Goal: Obtain resource: Download file/media

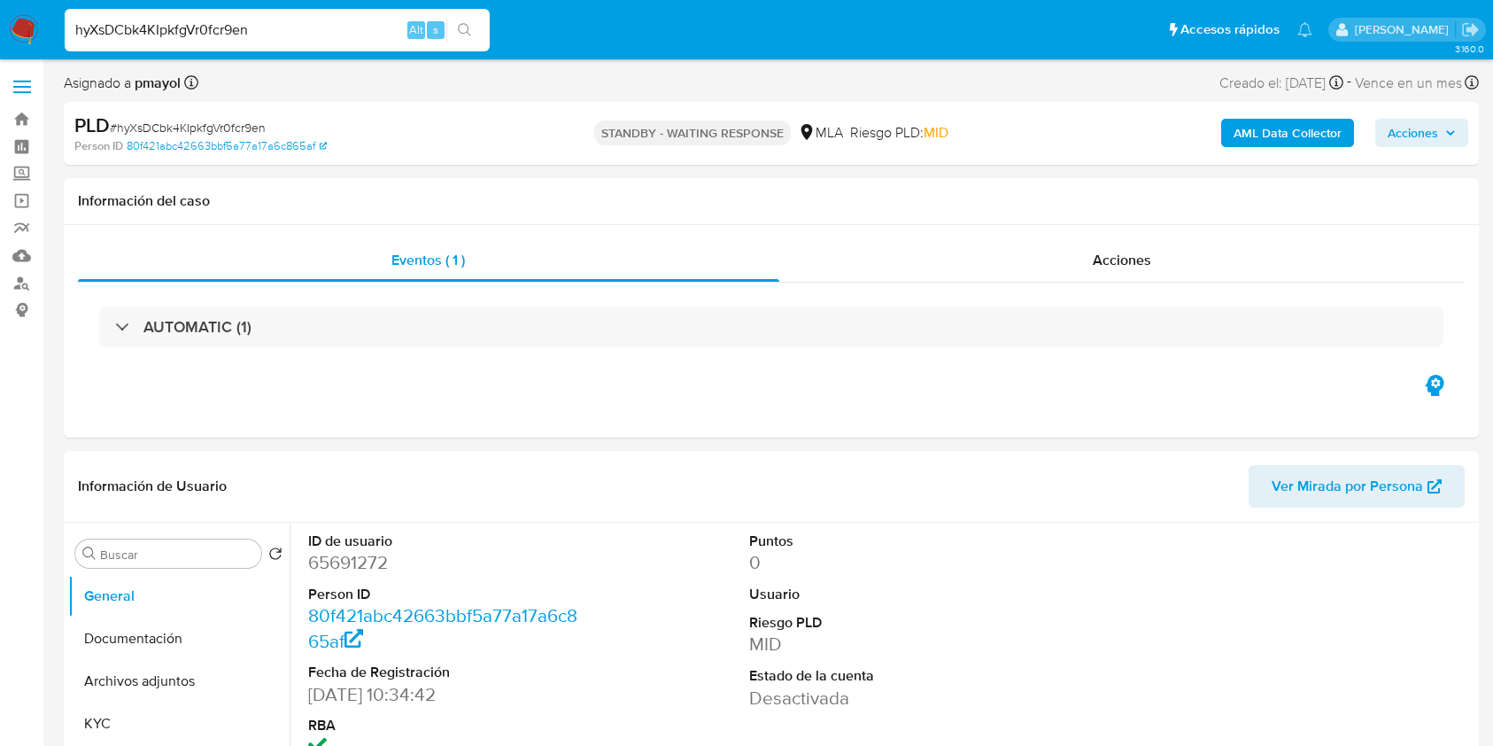
select select "10"
click at [296, 32] on input "hyXsDCbk4KIpkfgVr0fcr9en" at bounding box center [277, 30] width 425 height 23
type input "BuWMThjAgbqXSH09xNEn0Skn"
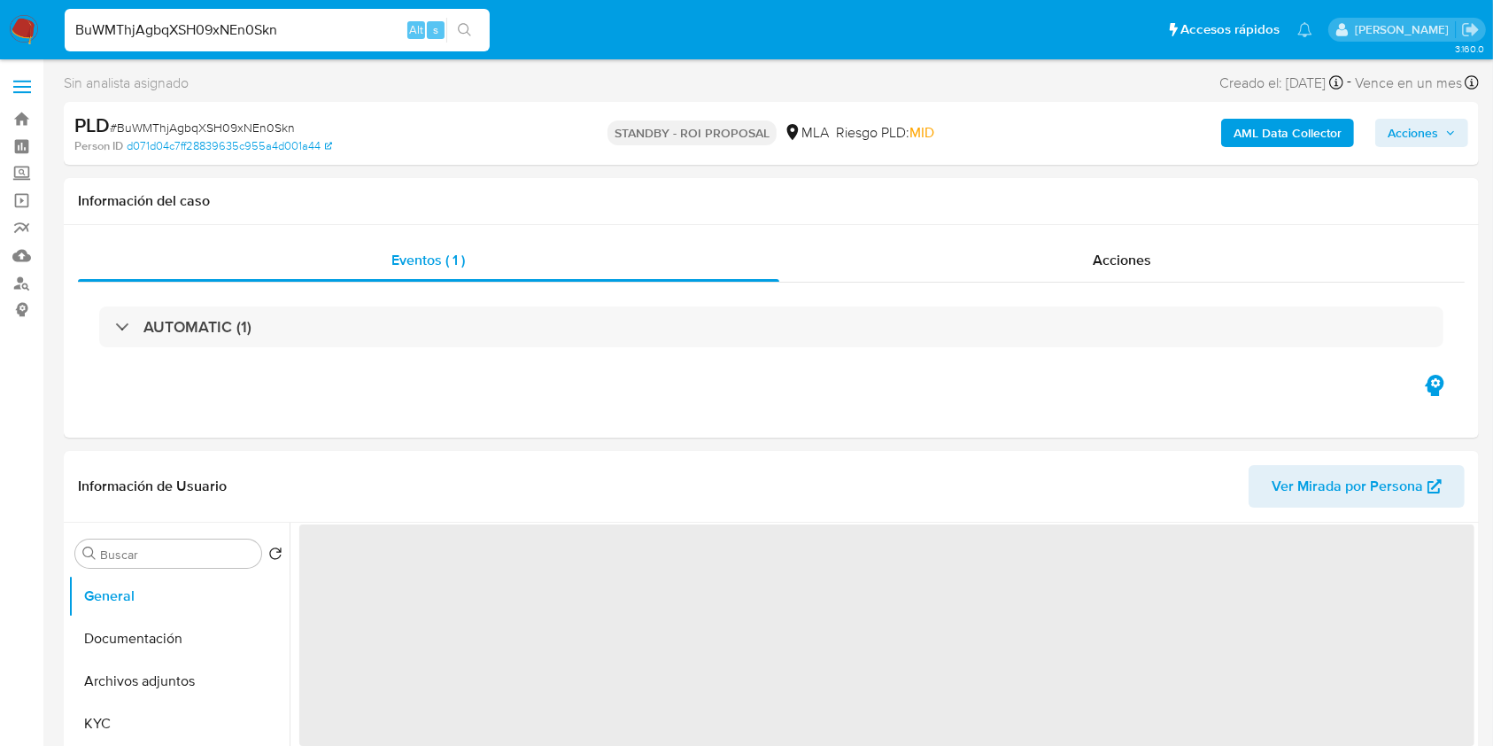
select select "10"
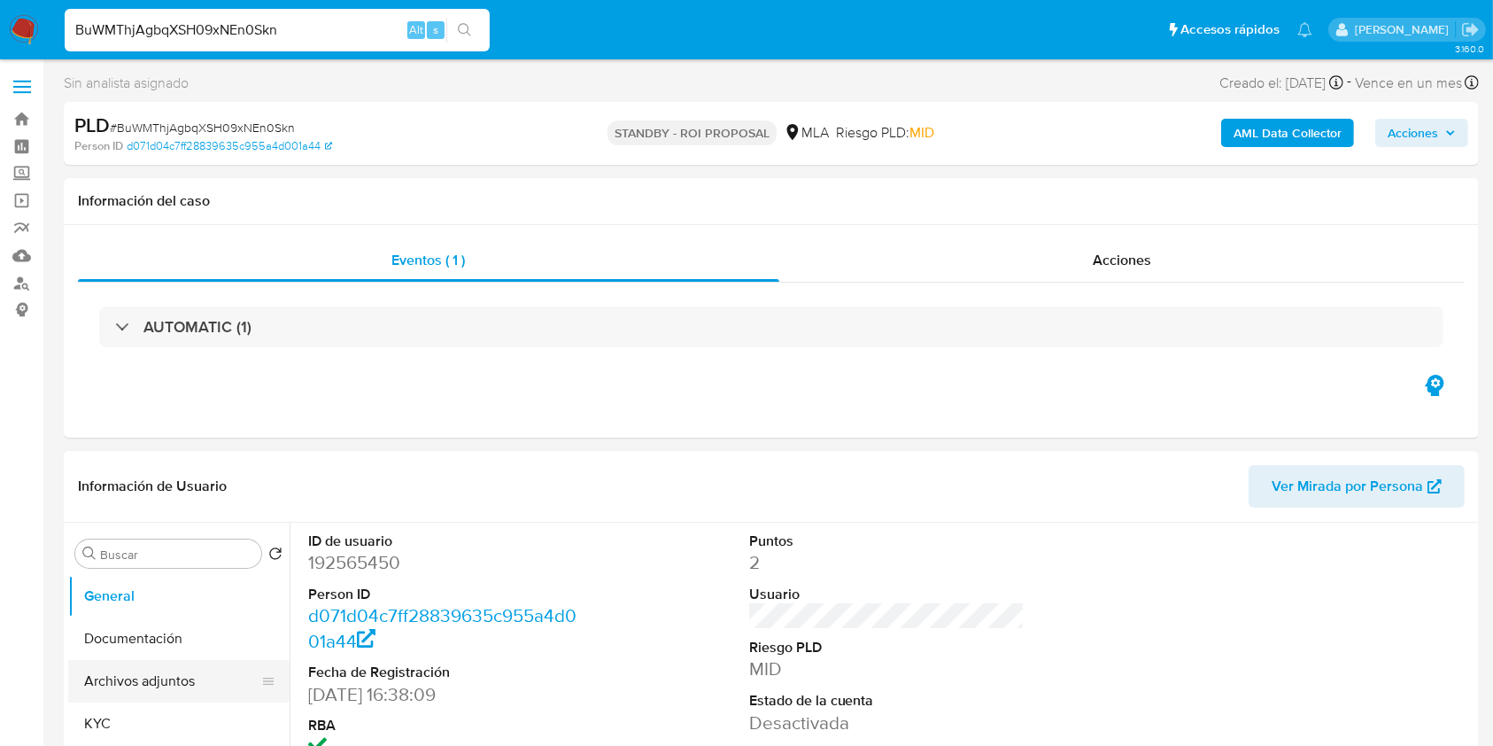
click at [135, 681] on button "Archivos adjuntos" at bounding box center [171, 681] width 207 height 43
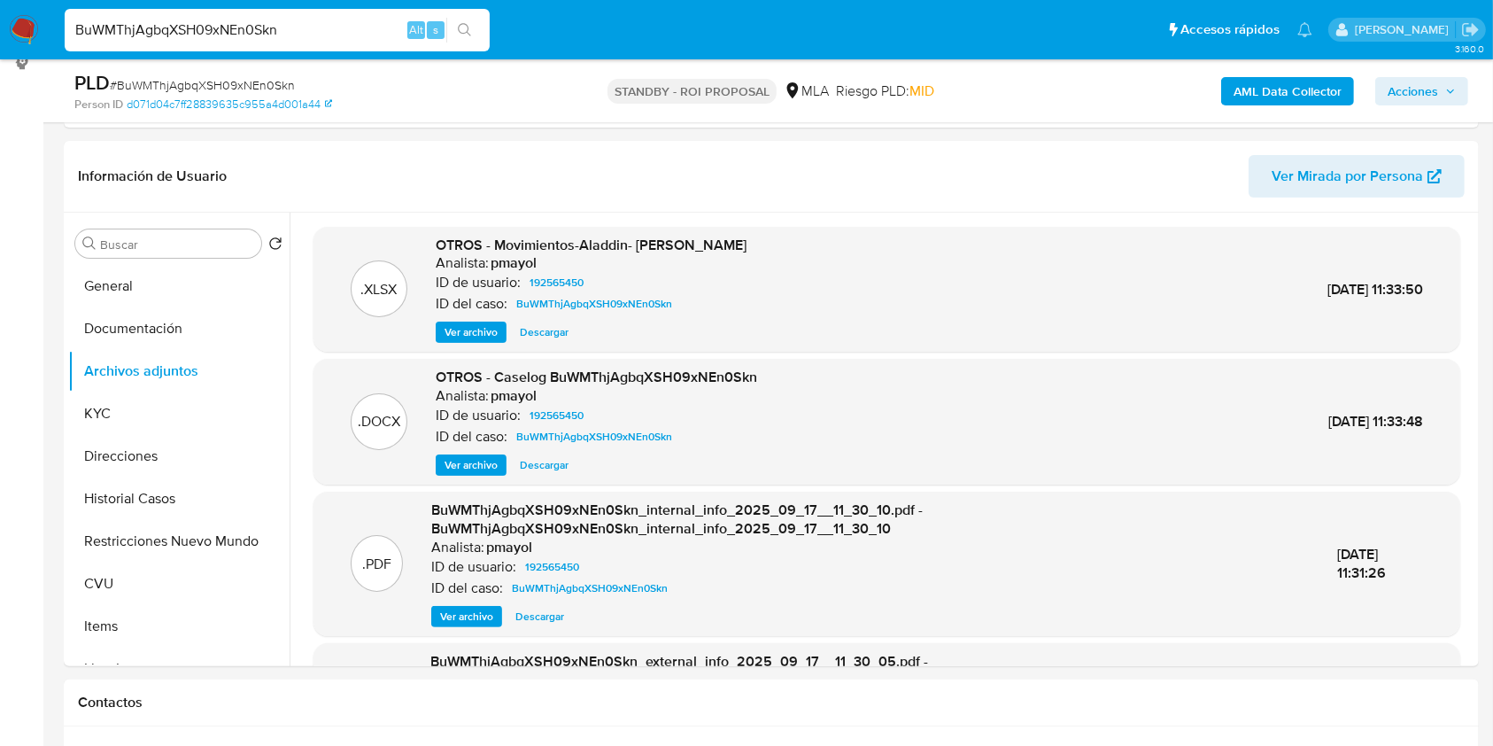
scroll to position [259, 0]
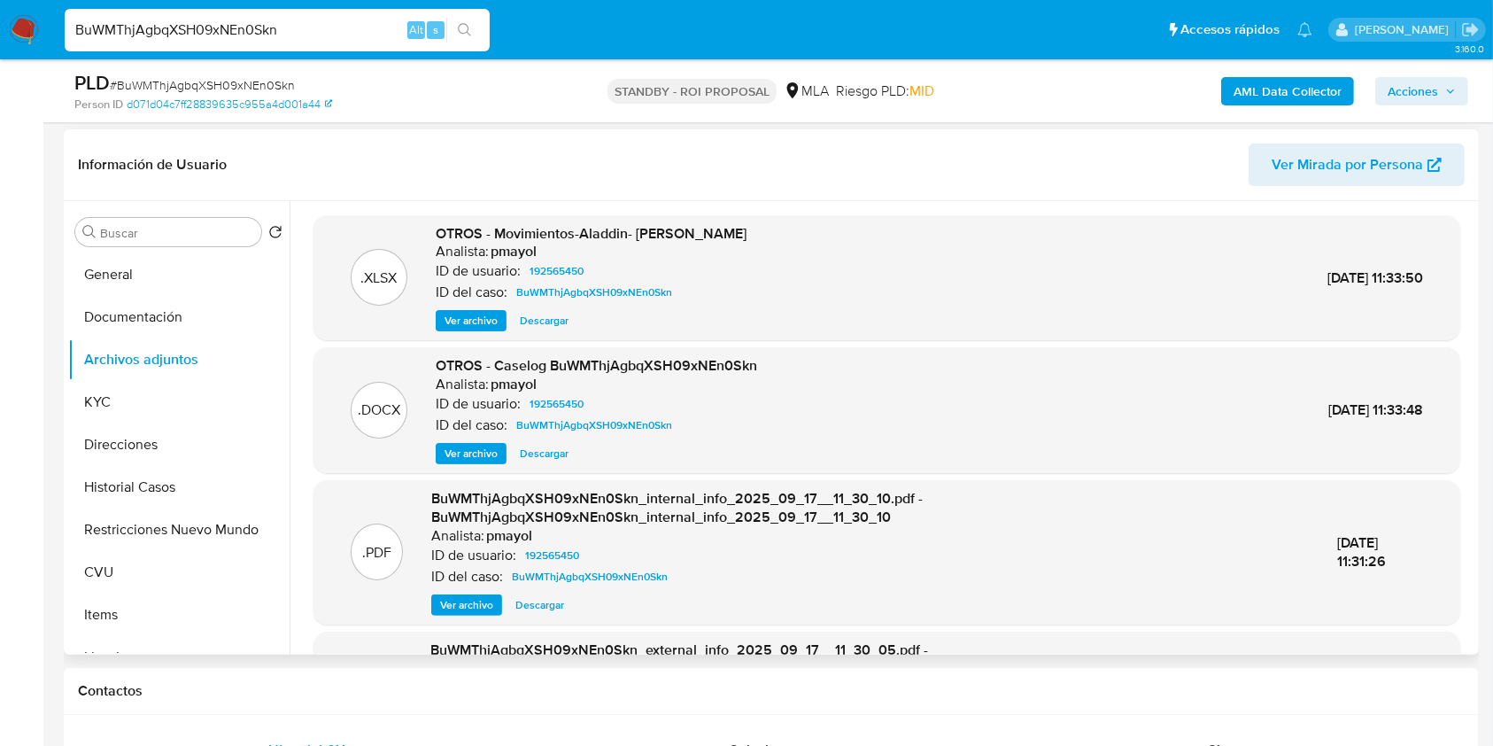
click at [542, 453] on span "Descargar" at bounding box center [544, 454] width 49 height 18
click at [337, 19] on input "BuWMThjAgbqXSH09xNEn0Skn" at bounding box center [277, 30] width 425 height 23
paste input "IBsVqhILZbkEH5xj8GWTRIdf"
type input "IBsVqhILZbkEH5xj8GWTRIdf"
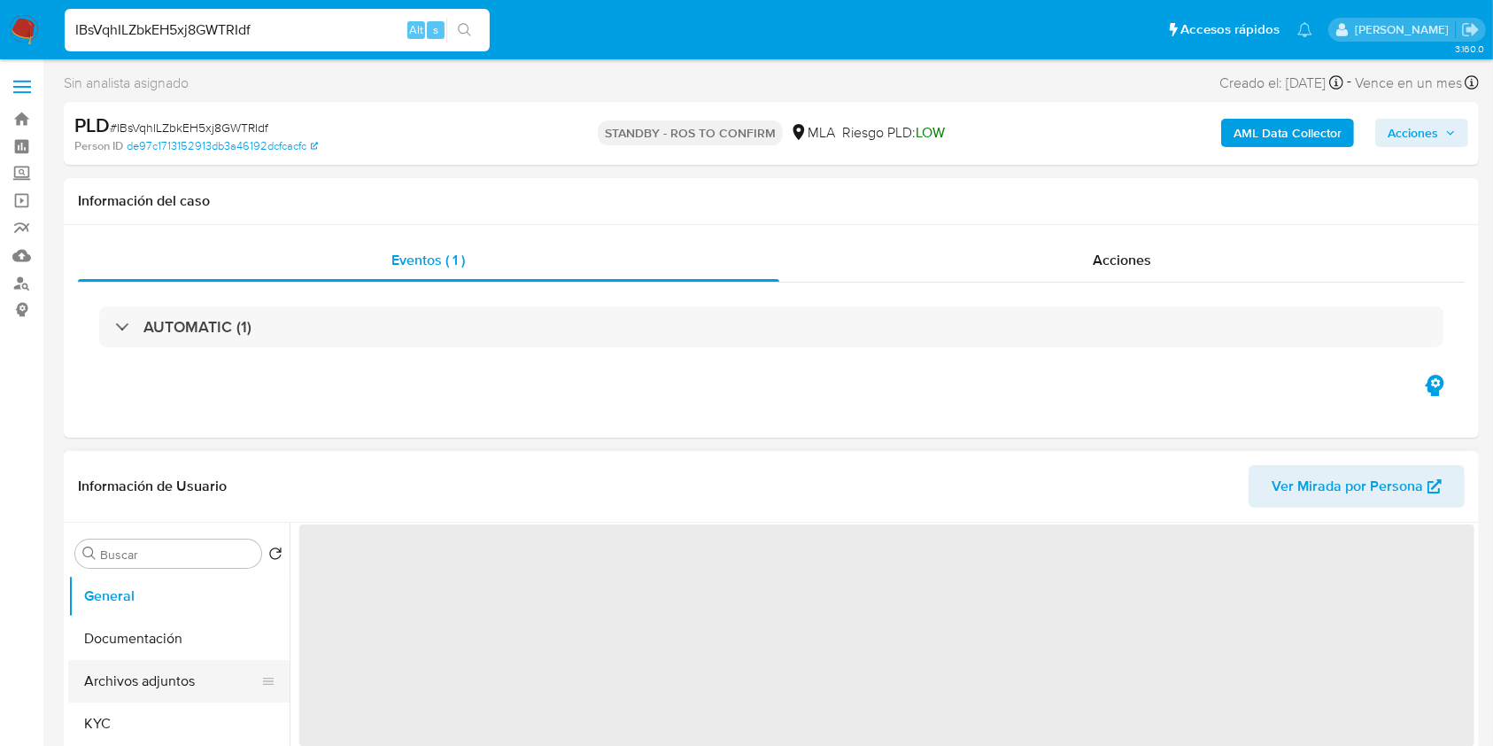
select select "10"
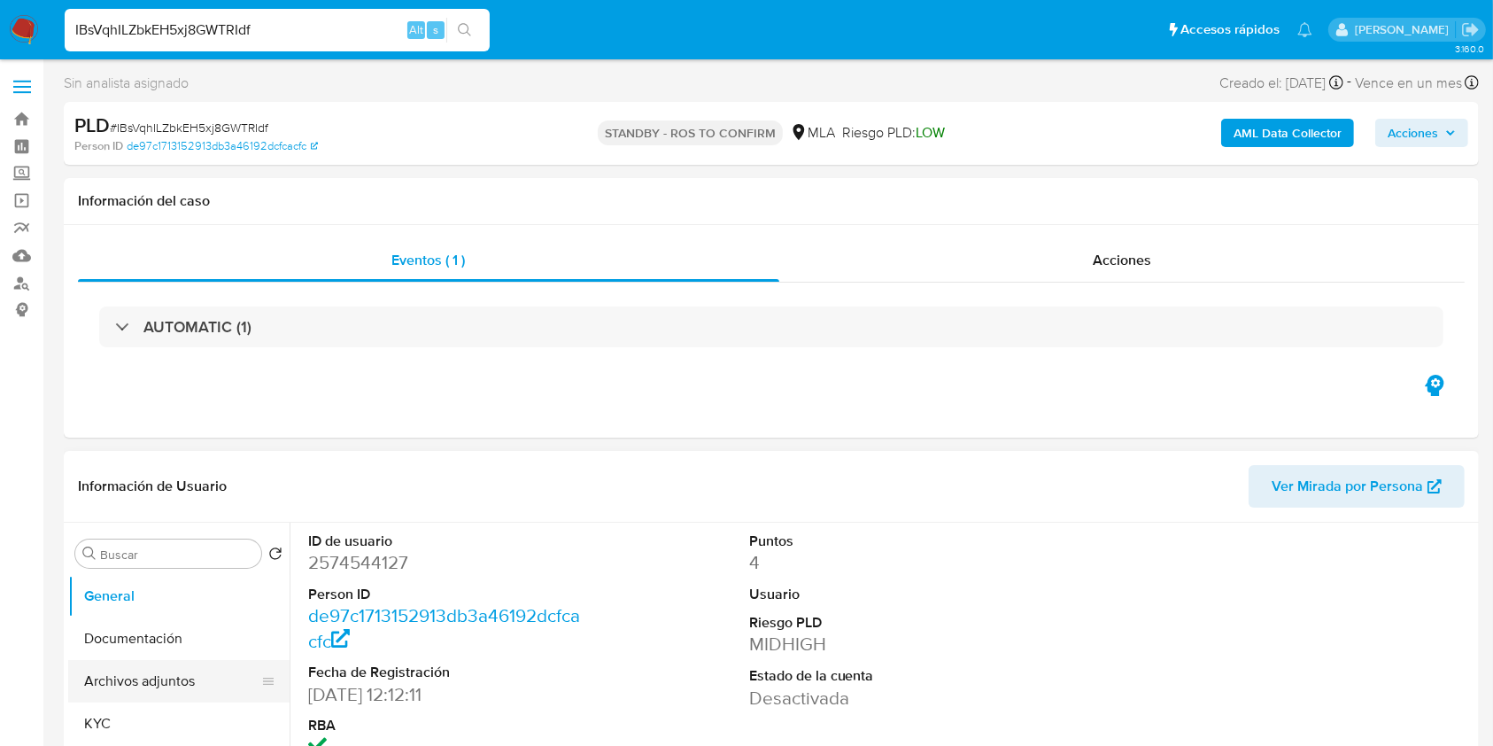
click at [163, 688] on button "Archivos adjuntos" at bounding box center [171, 681] width 207 height 43
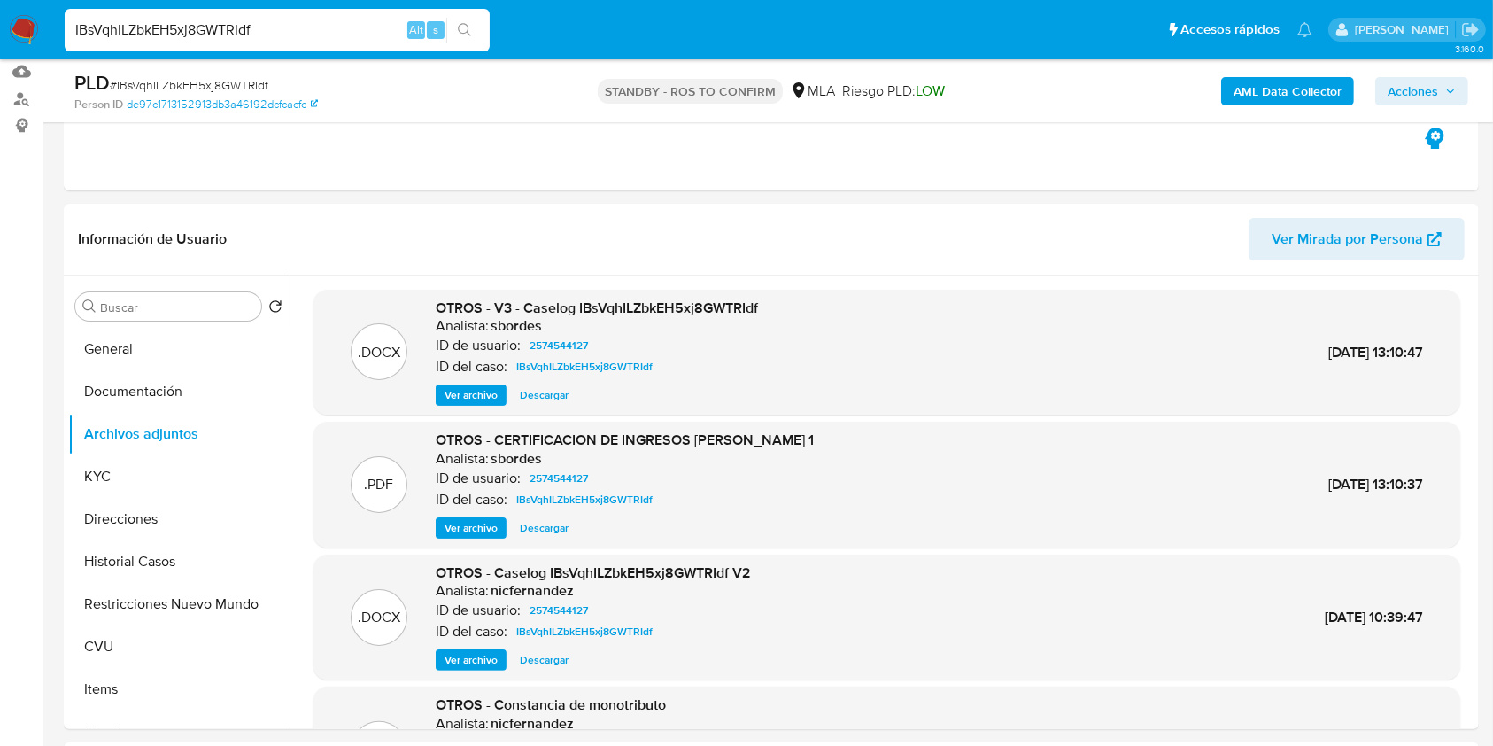
scroll to position [188, 0]
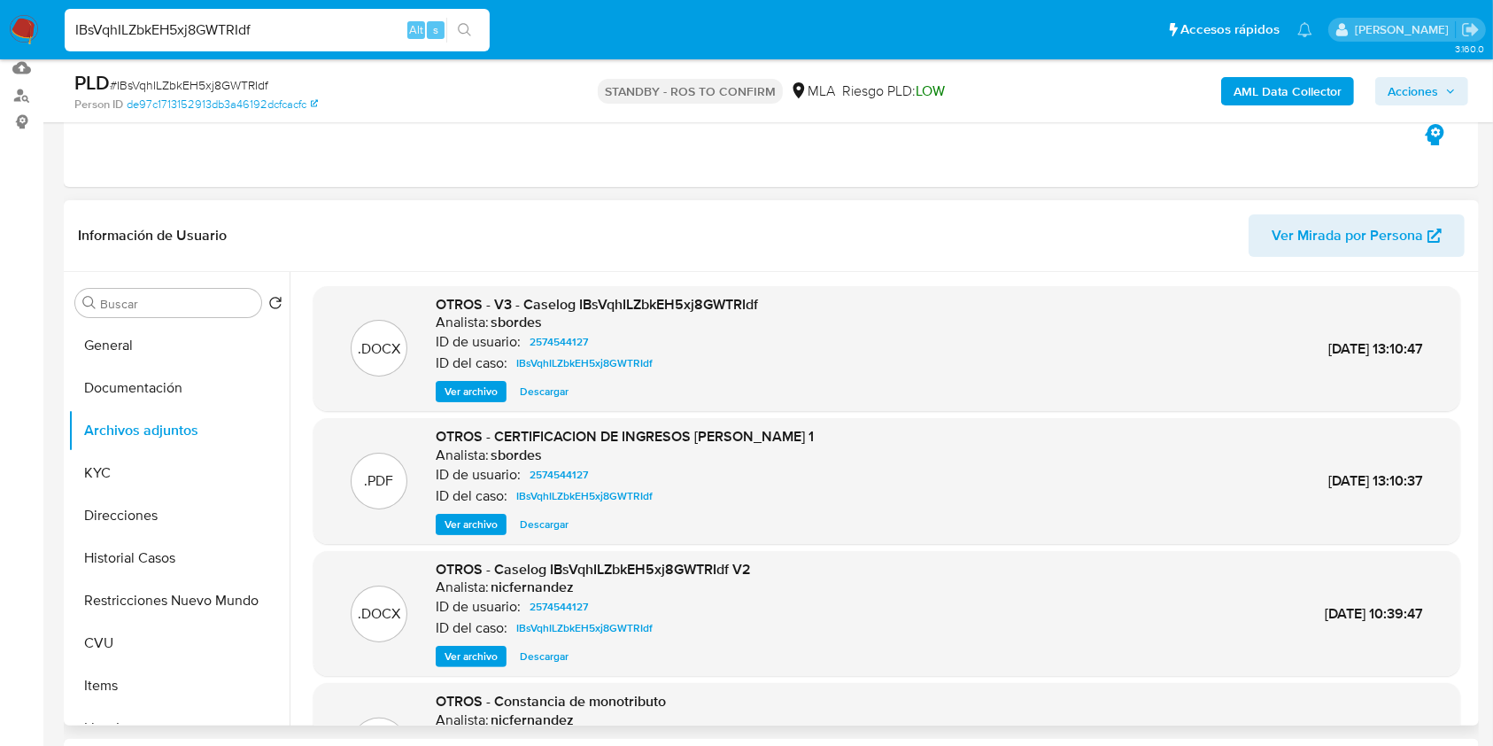
click at [557, 393] on span "Descargar" at bounding box center [544, 392] width 49 height 18
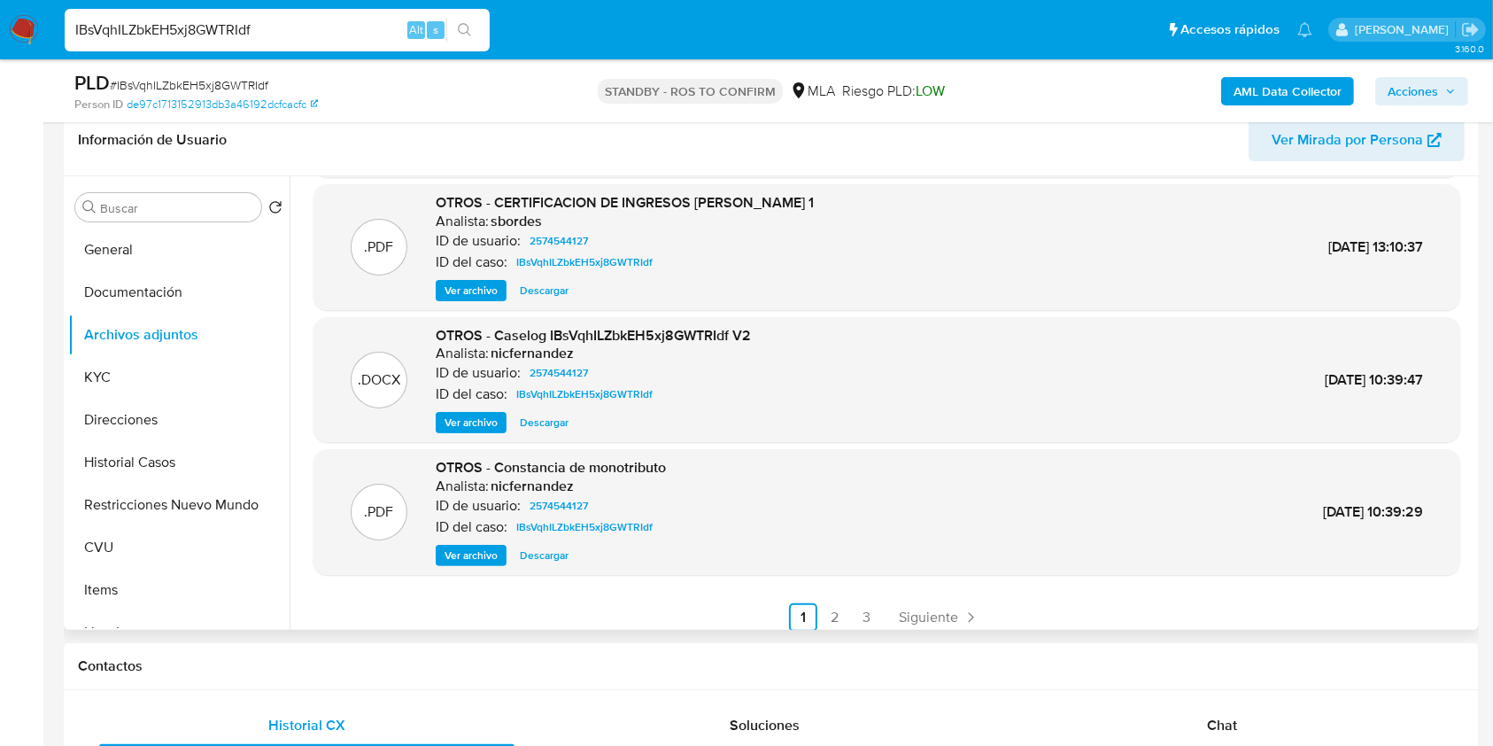
scroll to position [149, 0]
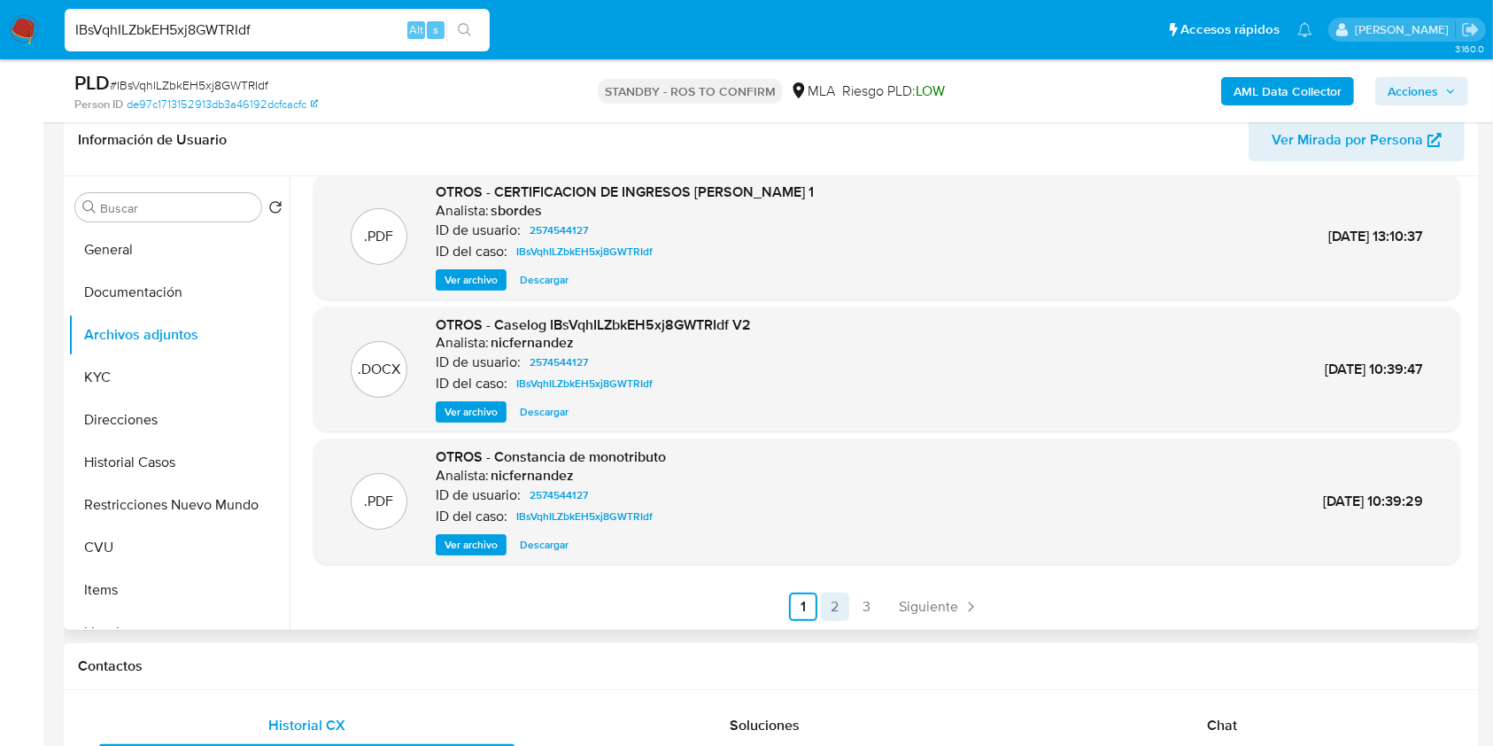
click at [827, 605] on link "2" at bounding box center [835, 606] width 28 height 28
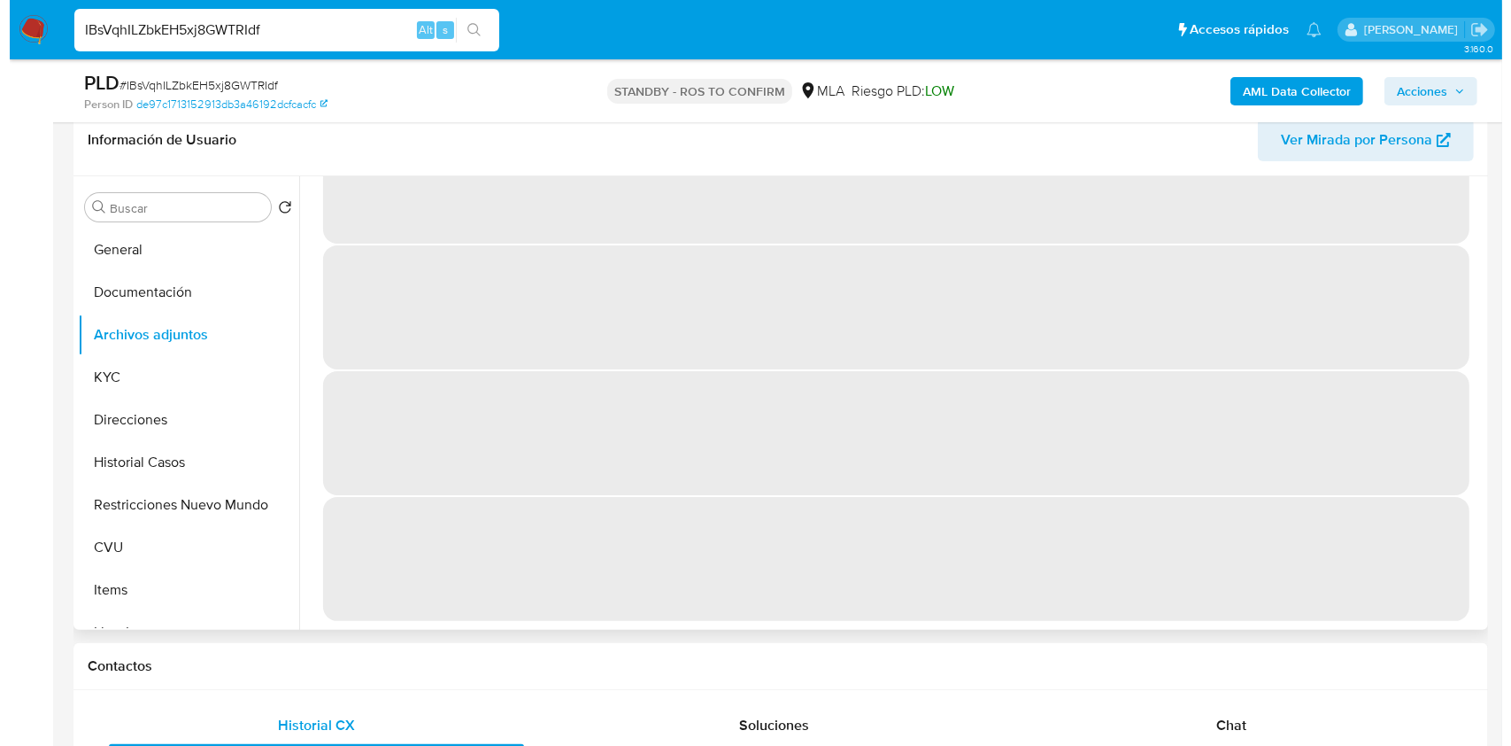
scroll to position [0, 0]
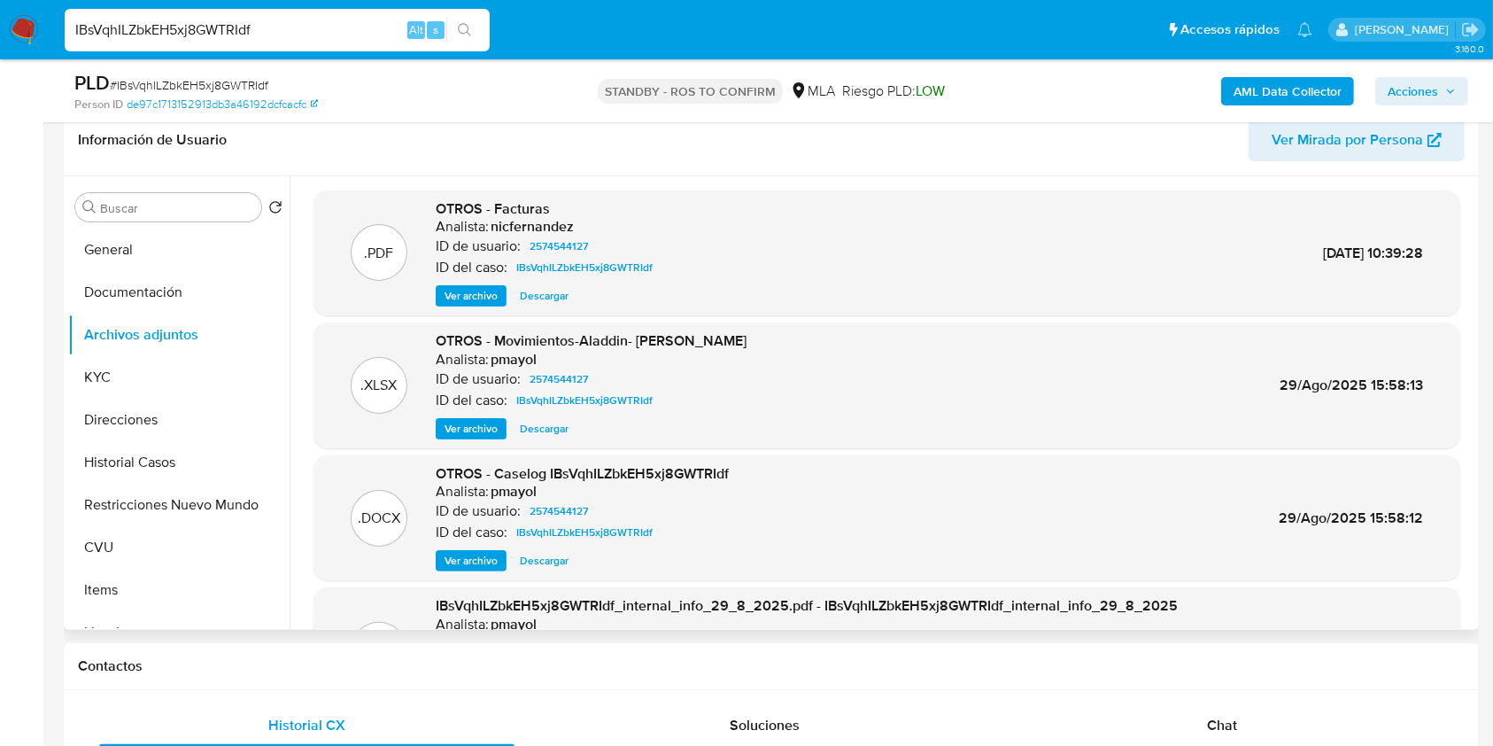
click at [490, 561] on span "Ver archivo" at bounding box center [471, 561] width 53 height 18
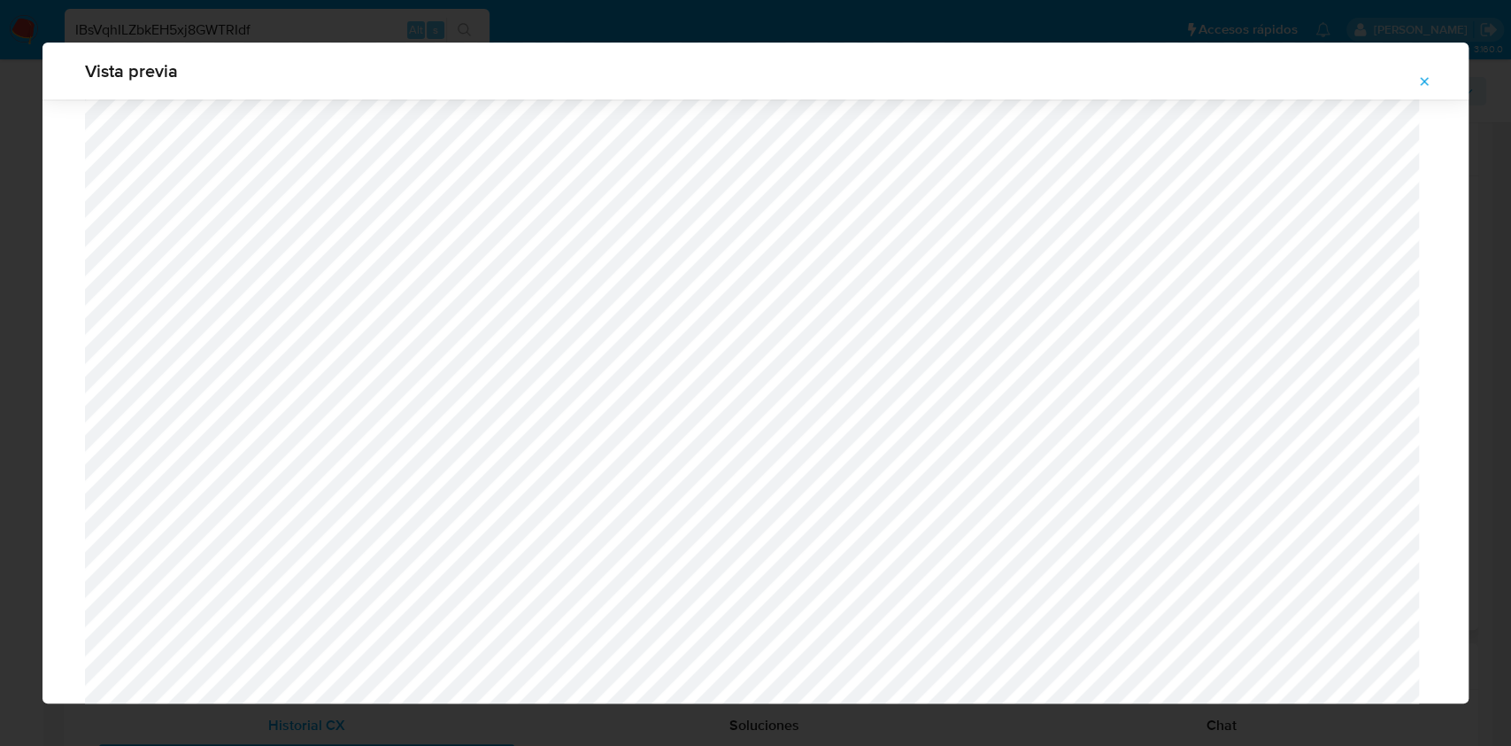
scroll to position [1609, 0]
click at [1424, 81] on icon "Attachment preview" at bounding box center [1425, 81] width 8 height 8
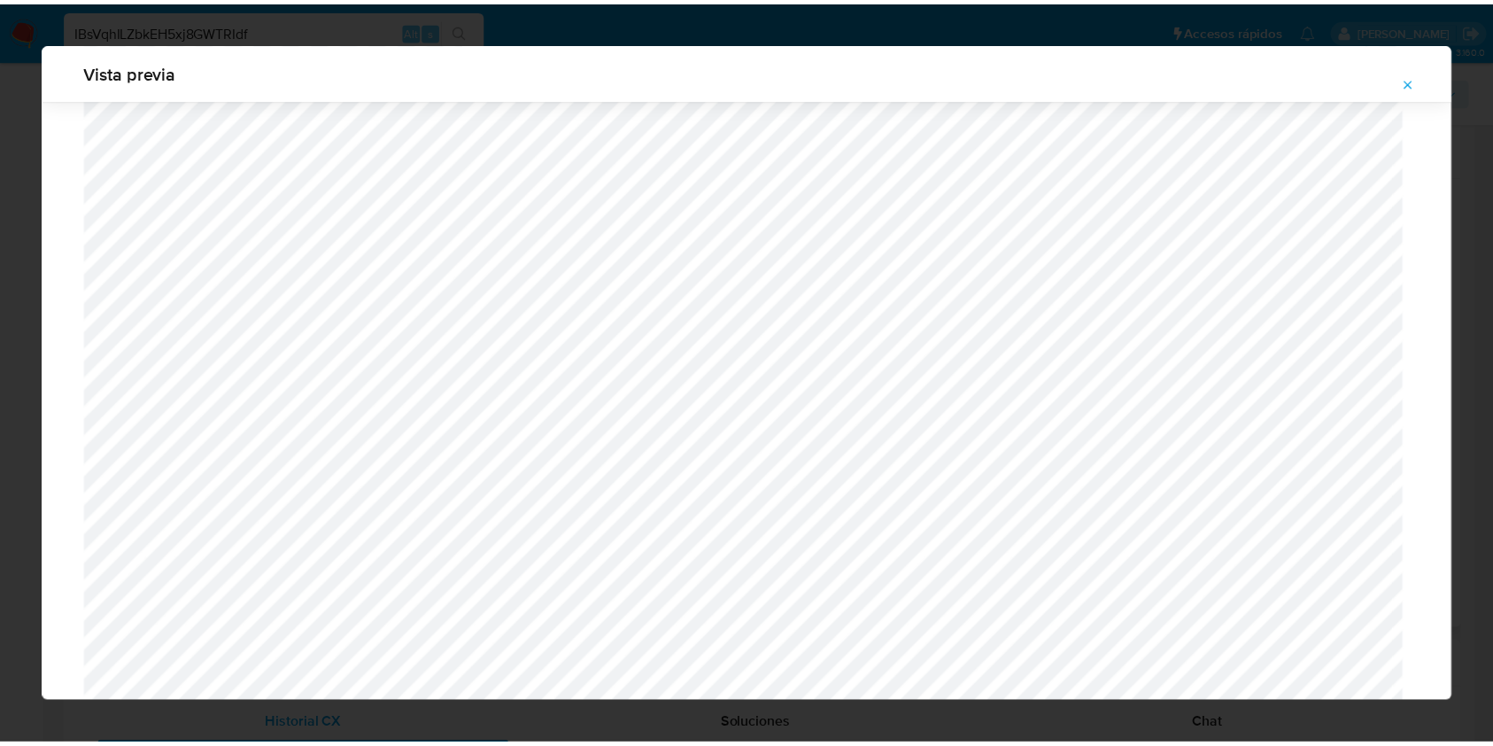
scroll to position [0, 0]
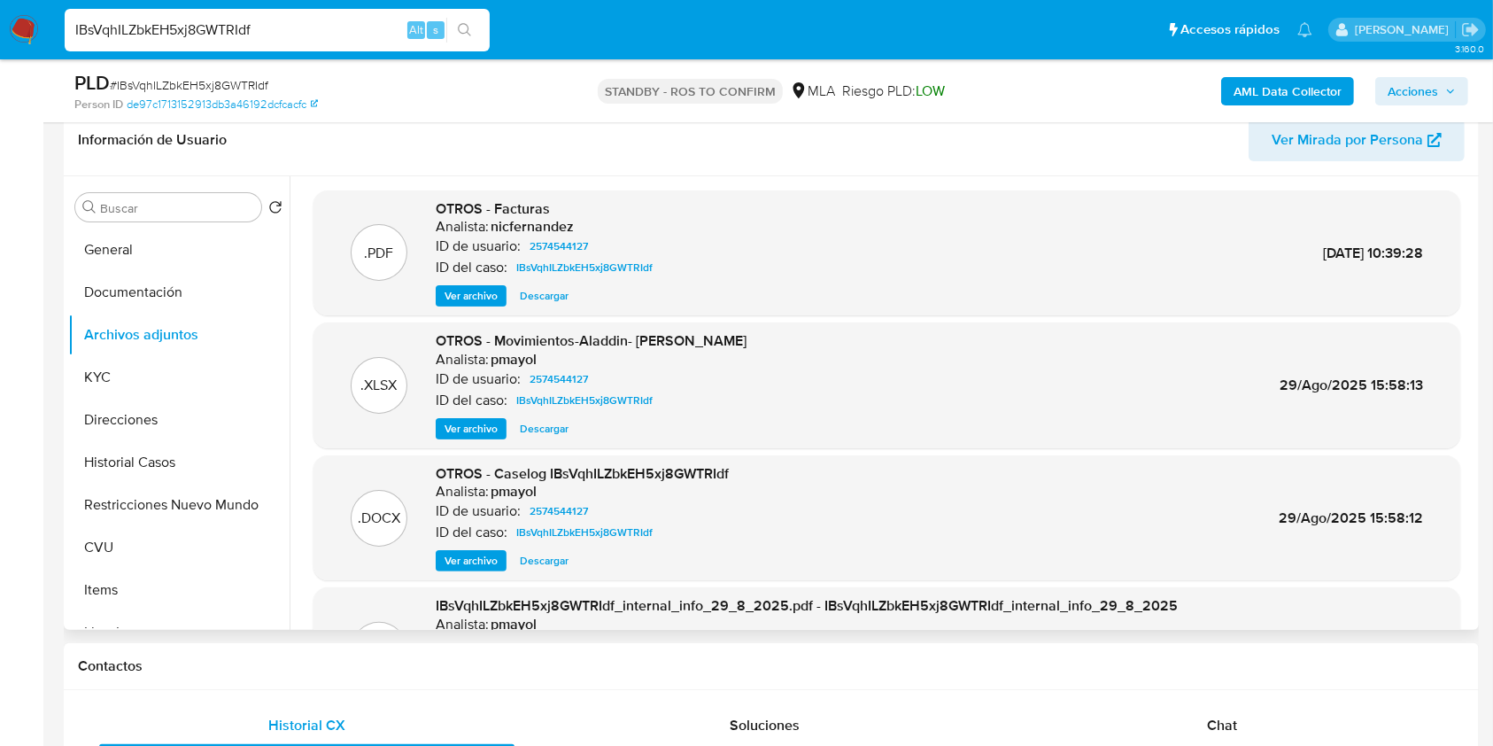
click at [47, 35] on nav "Pausado Ver notificaciones IBsVqhILZbkEH5xj8GWTRIdf Alt s Accesos rápidos Presi…" at bounding box center [746, 29] width 1493 height 59
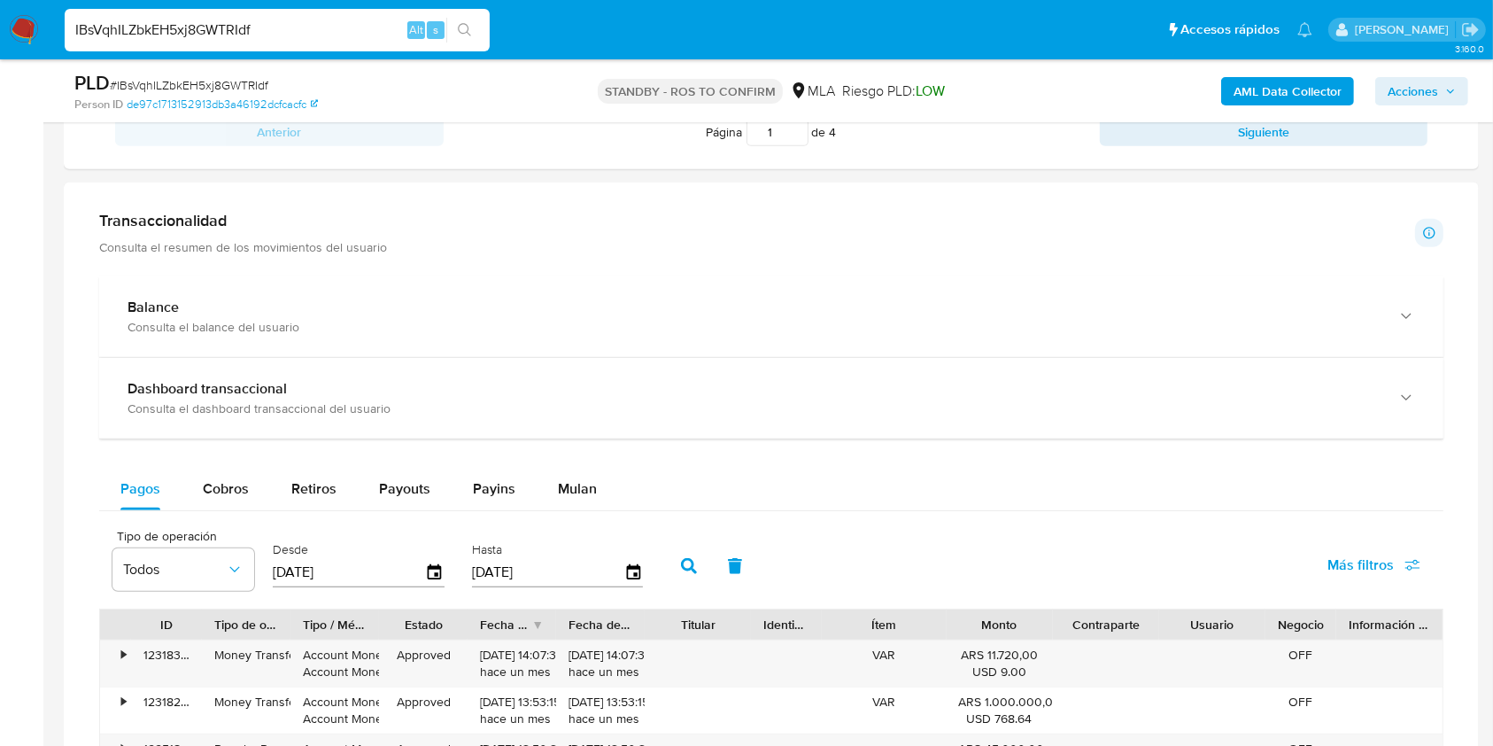
scroll to position [1136, 0]
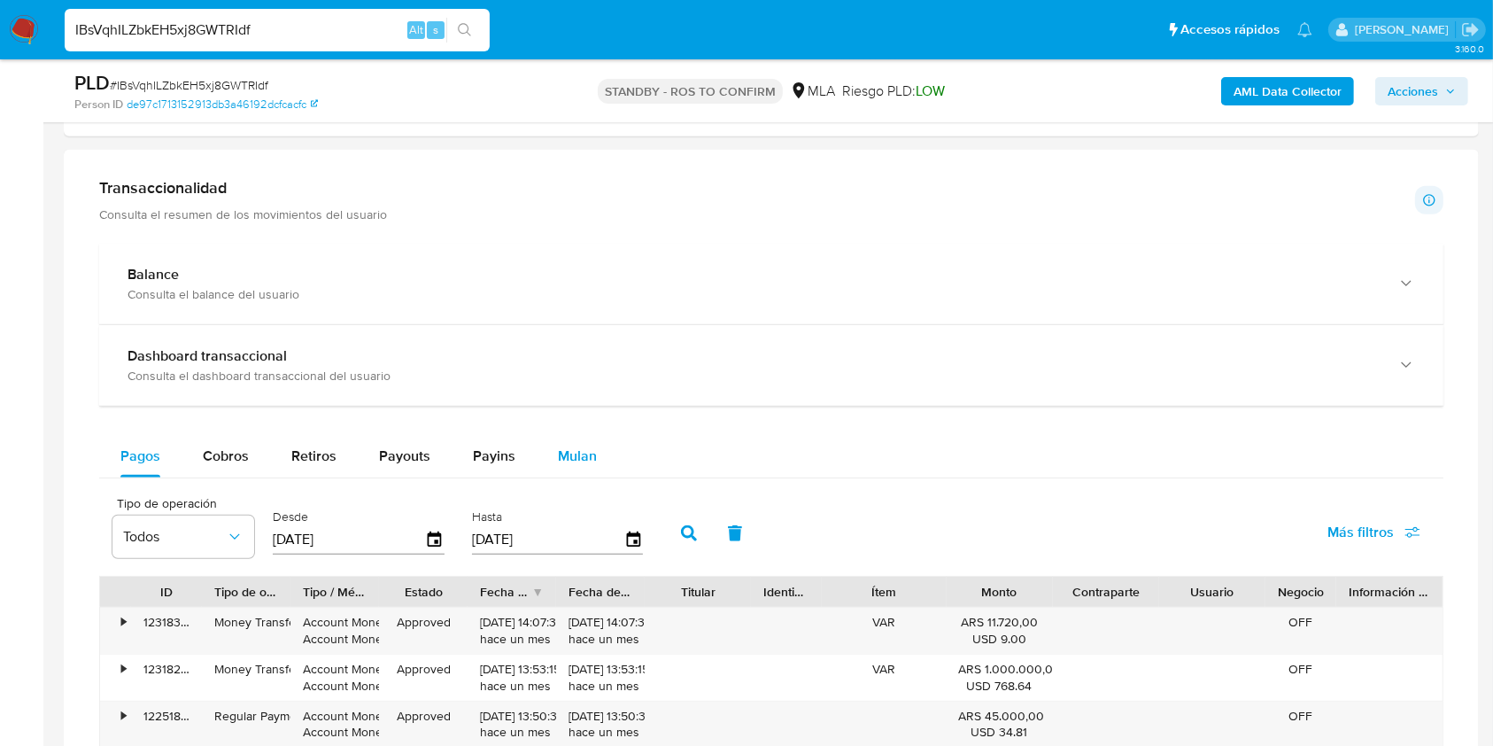
click at [561, 451] on span "Mulan" at bounding box center [577, 455] width 39 height 20
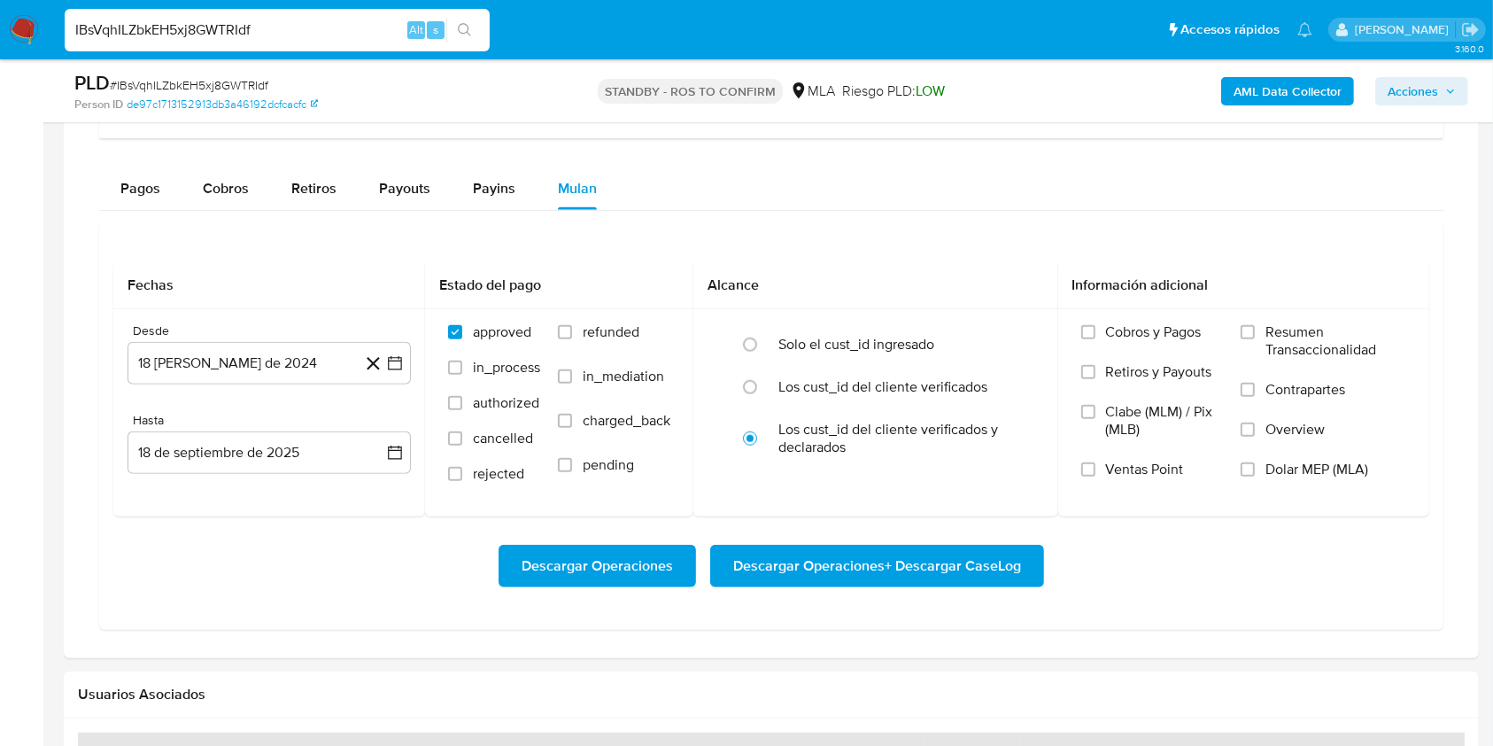
scroll to position [1418, 0]
